Goal: Task Accomplishment & Management: Use online tool/utility

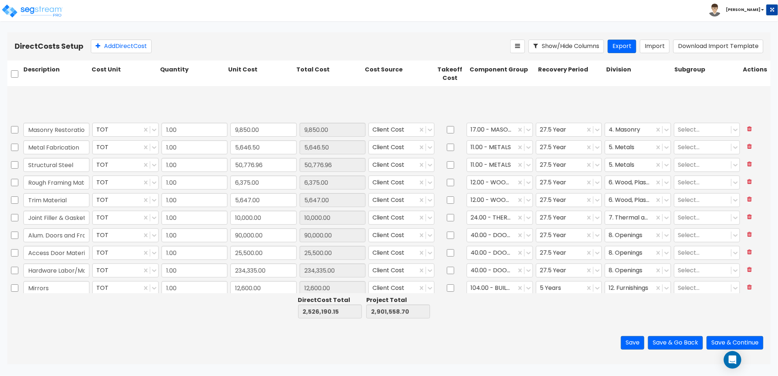
scroll to position [81, 0]
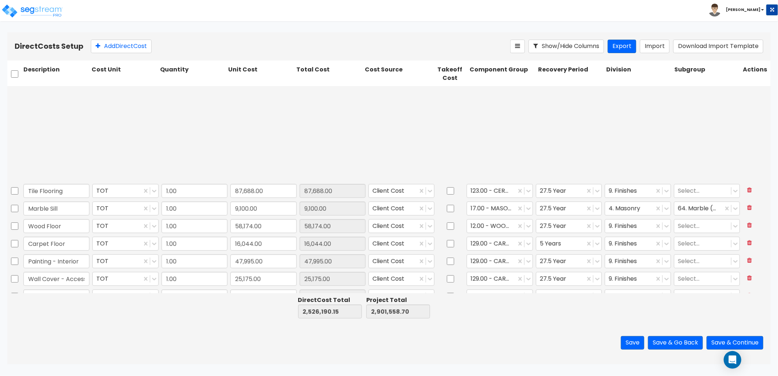
type input "1.00"
type input "329,291.00"
type input "1.00"
type input "254,093.00"
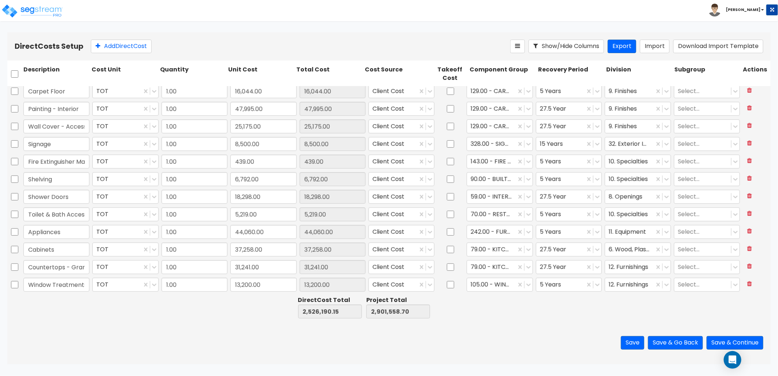
scroll to position [426, 0]
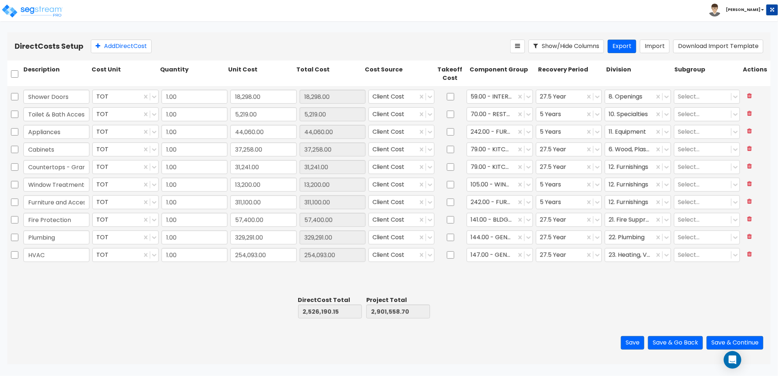
type input "1.00"
type input "87,688.00"
type input "1.00"
type input "9,100.00"
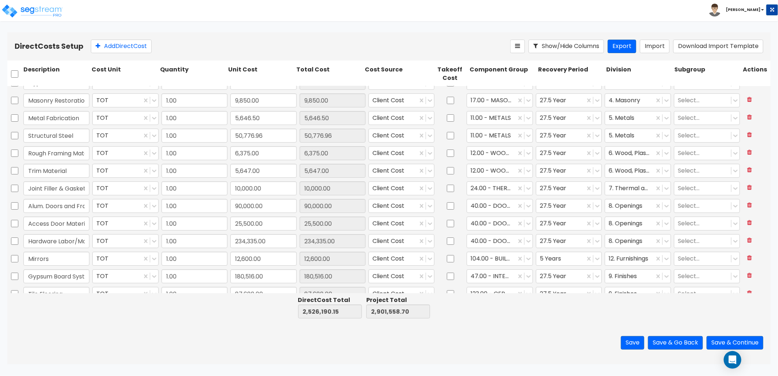
scroll to position [0, 0]
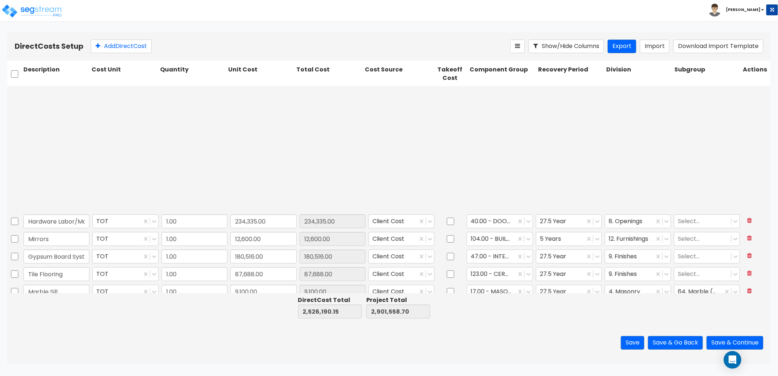
type input "1.00"
type input "311,100.00"
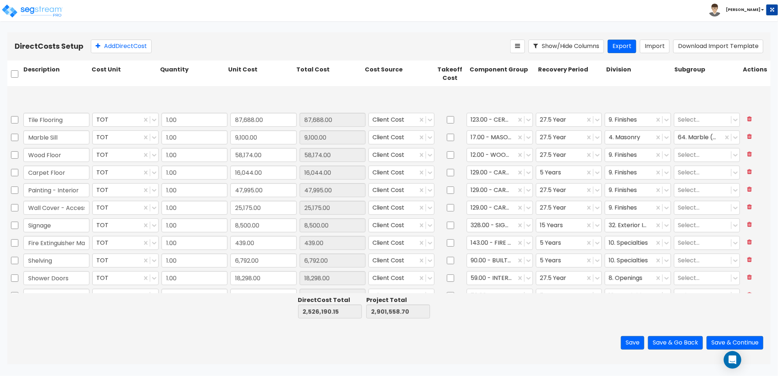
type input "1.00"
type input "254,093.00"
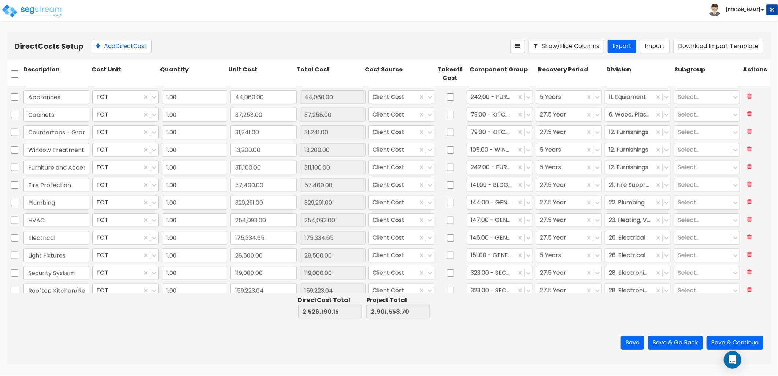
scroll to position [426, 0]
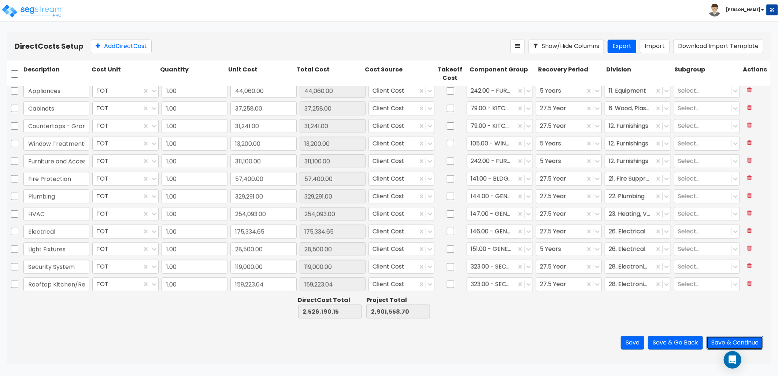
click at [724, 342] on button "Save & Continue" at bounding box center [735, 343] width 57 height 14
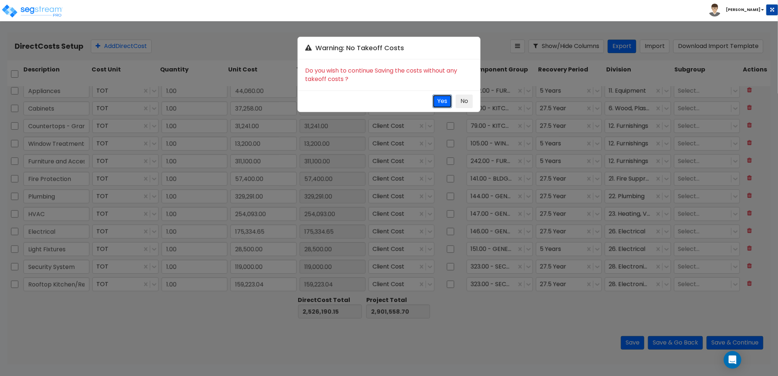
click at [443, 100] on button "Yes" at bounding box center [442, 102] width 19 height 14
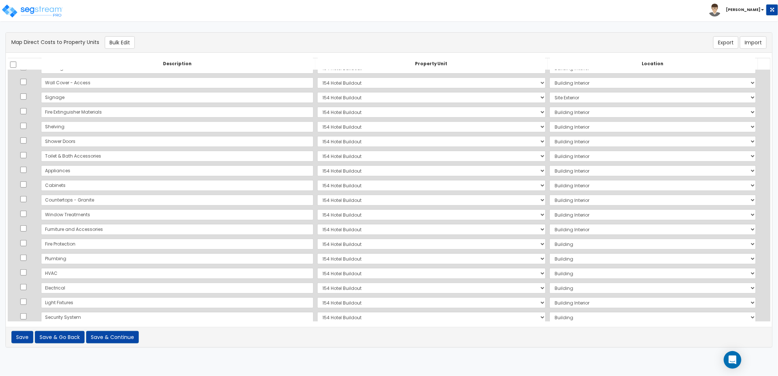
scroll to position [283, 0]
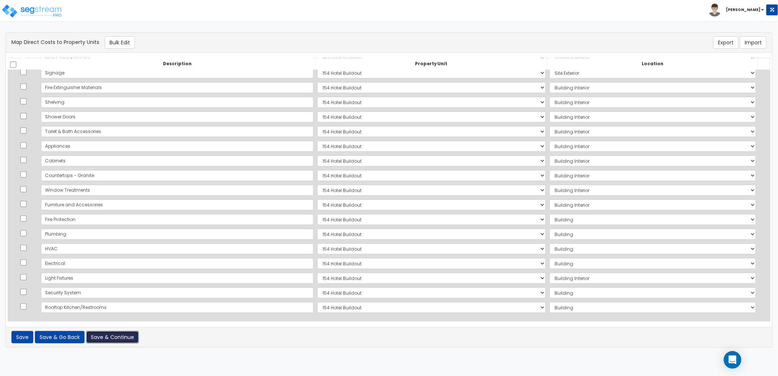
click at [123, 339] on button "Save & Continue" at bounding box center [112, 337] width 53 height 12
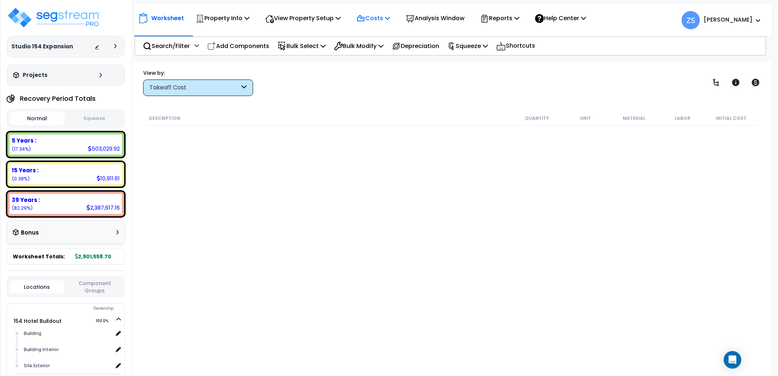
click at [390, 21] on icon at bounding box center [387, 18] width 5 height 6
click at [389, 37] on link "Indirect Costs" at bounding box center [389, 34] width 73 height 15
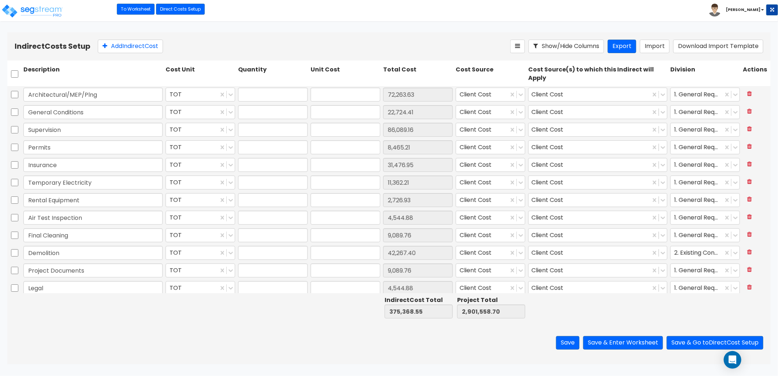
type input "1.00"
type input "72,263.63"
type input "1.00"
type input "22,724.41"
type input "1.00"
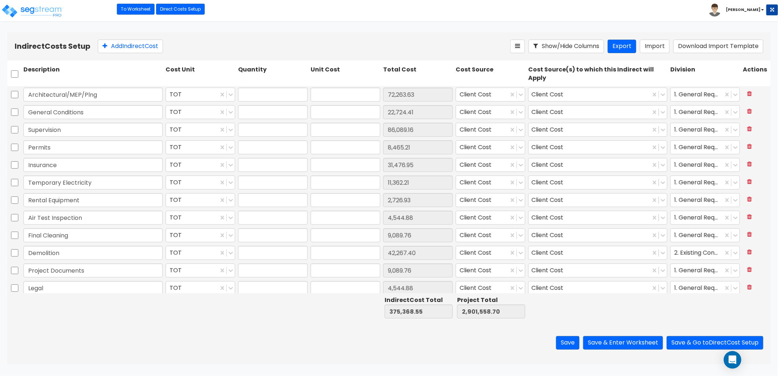
type input "86,089.16"
type input "1.00"
type input "8,465.21"
type input "1.00"
type input "31,476.95"
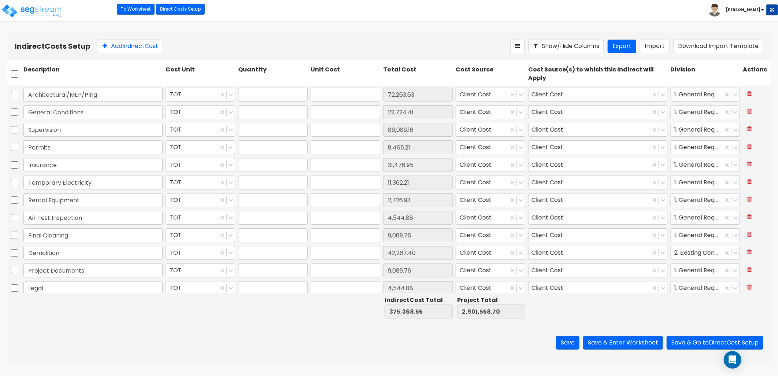
type input "1.00"
type input "11,362.21"
type input "1.00"
type input "2,726.93"
type input "1.00"
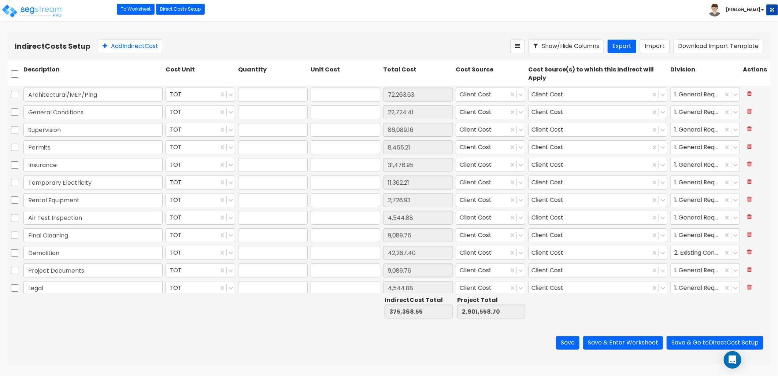
type input "4,544.88"
type input "1.00"
type input "9,089.76"
type input "1.00"
type input "42,267.40"
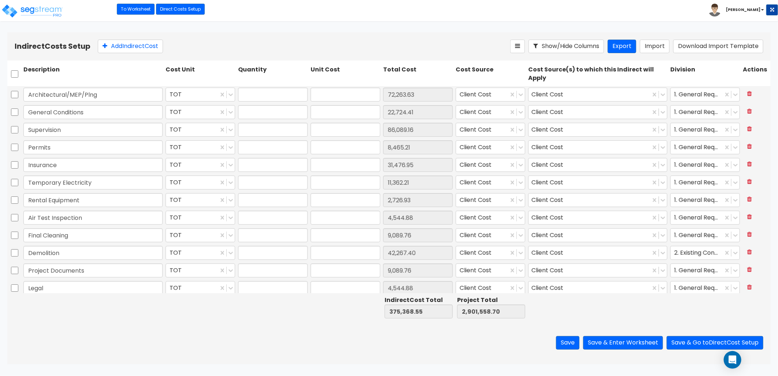
type input "1.00"
type input "9,089.76"
type input "1.00"
type input "4,544.88"
type input "1.00"
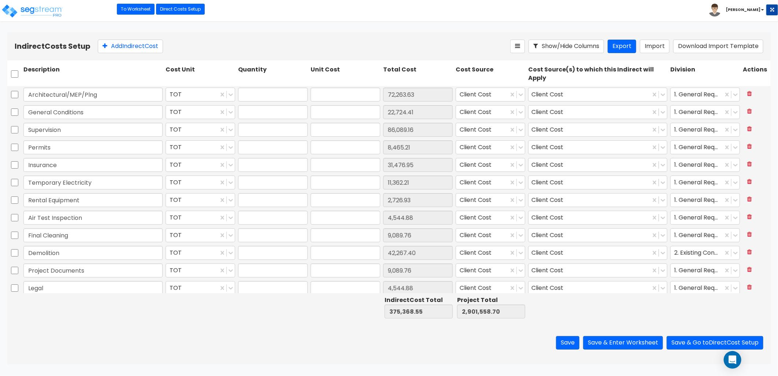
type input "70,723.37"
